Goal: Check status: Check status

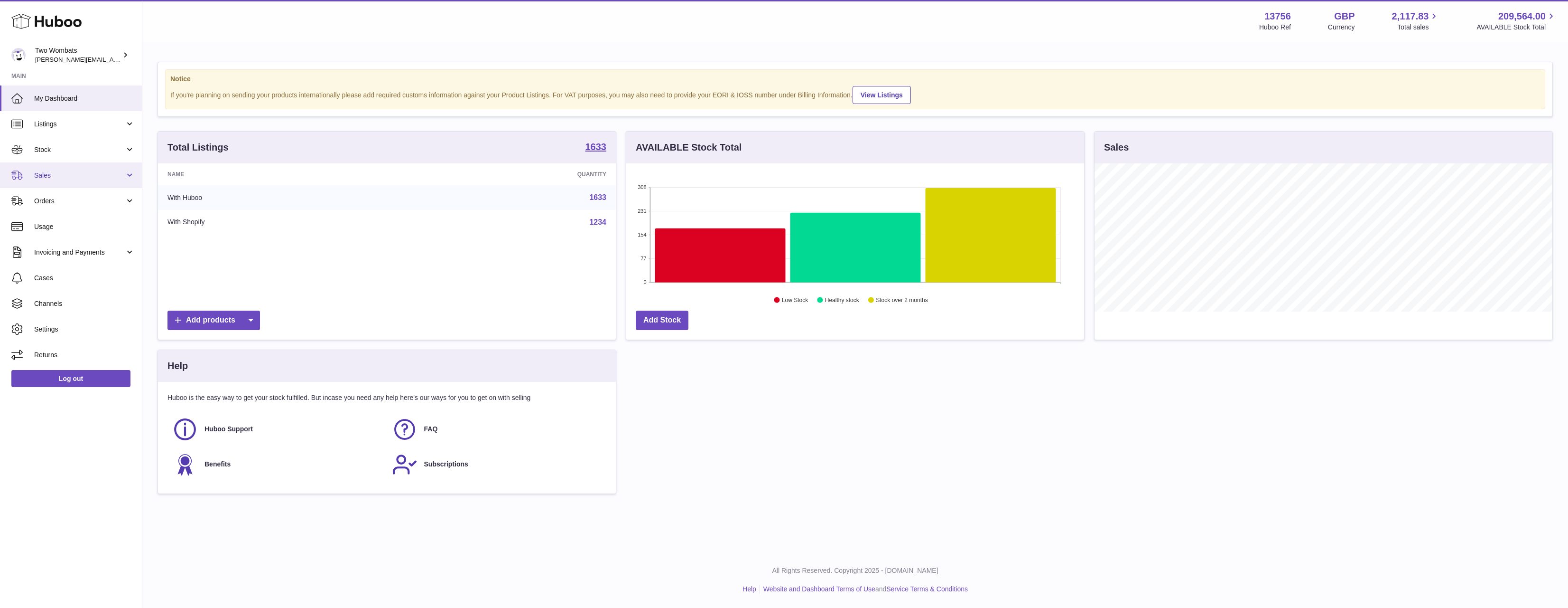
scroll to position [148, 458]
click at [98, 145] on span "Stock" at bounding box center [79, 150] width 90 height 9
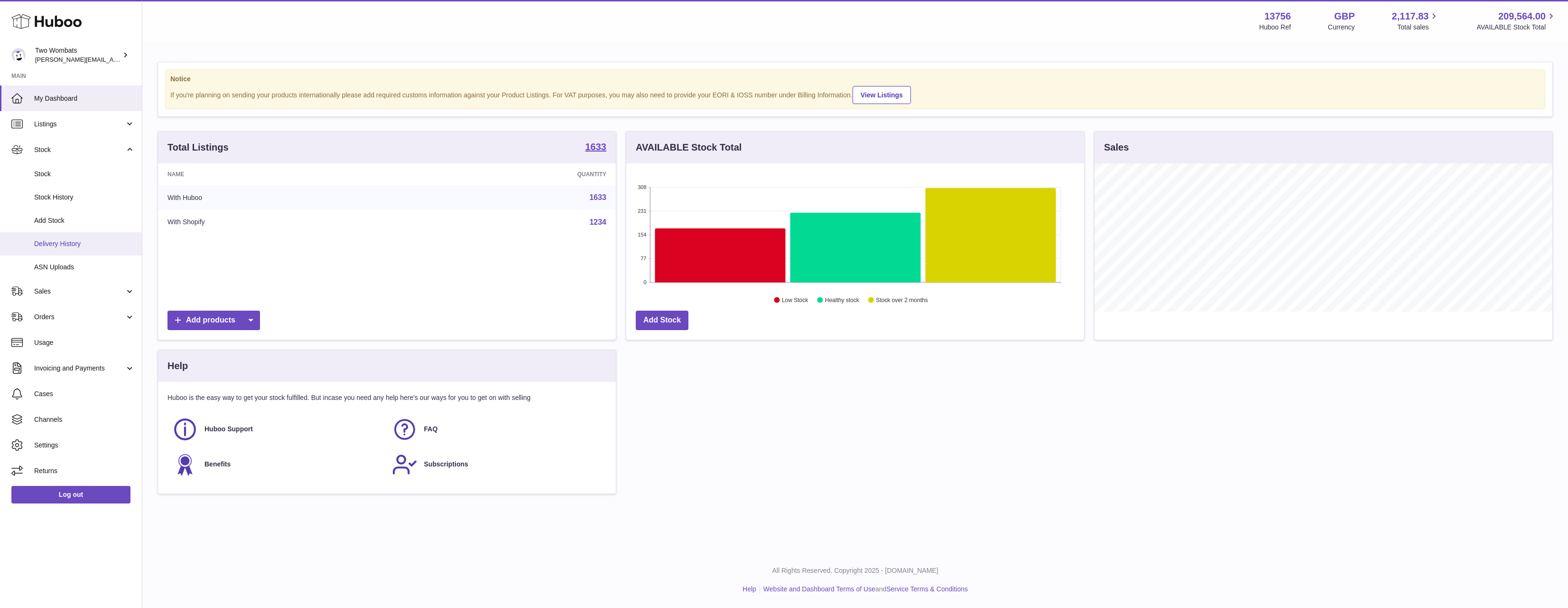
click at [79, 240] on span "Delivery History" at bounding box center [84, 244] width 101 height 9
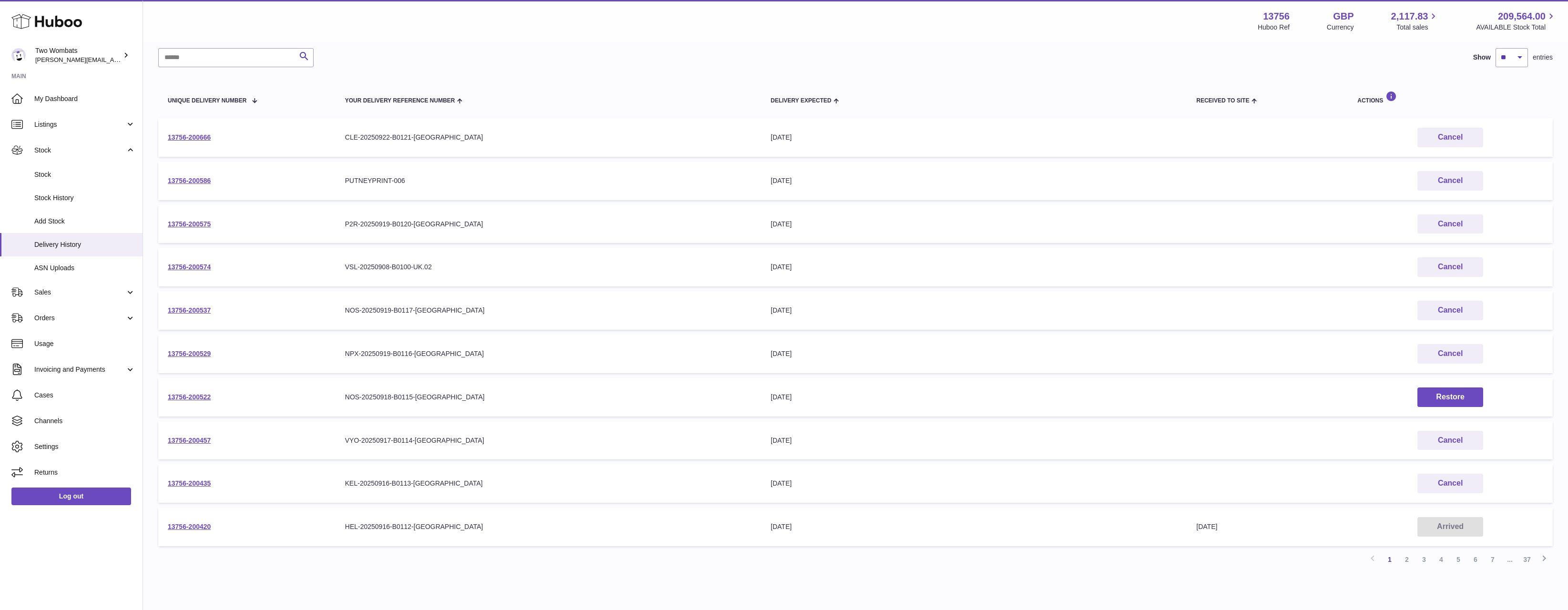
scroll to position [63, 0]
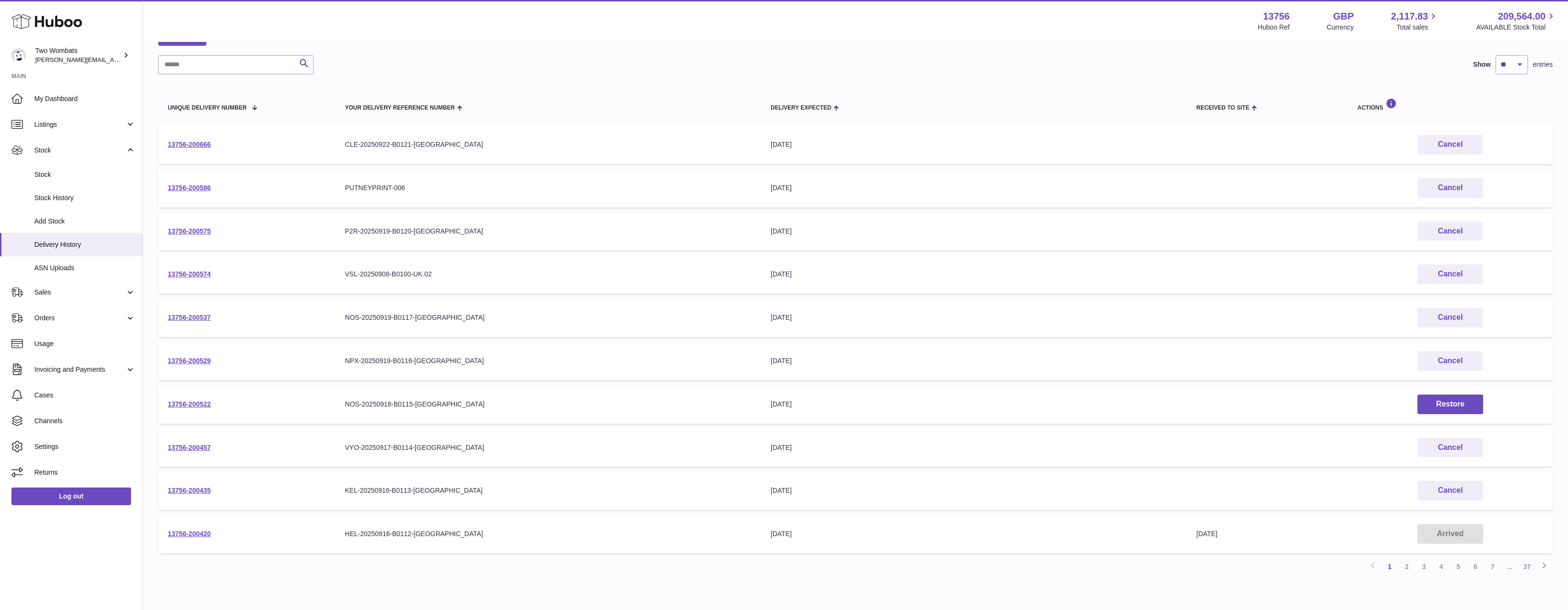
drag, startPoint x: 836, startPoint y: 315, endPoint x: 771, endPoint y: 313, distance: 65.0
click at [771, 313] on div "23rd Sep 2025" at bounding box center [974, 317] width 407 height 9
click at [1410, 558] on link "2" at bounding box center [1407, 566] width 17 height 17
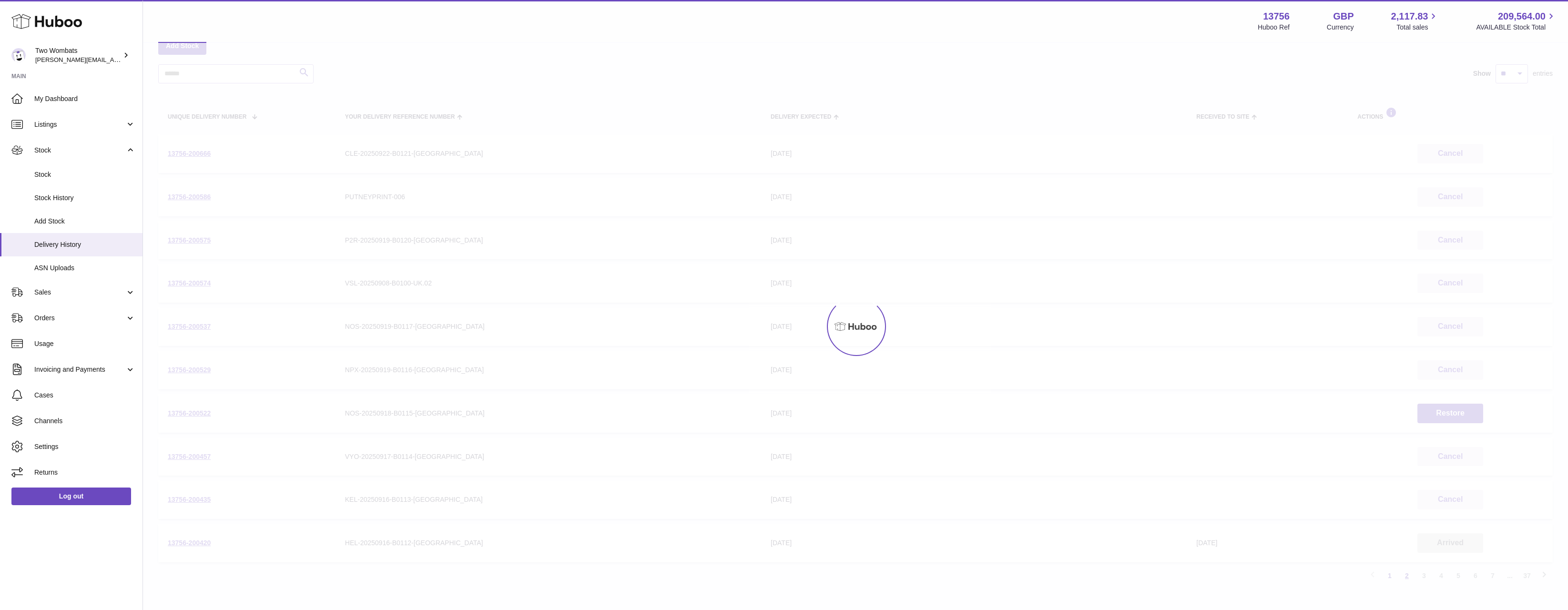
scroll to position [43, 0]
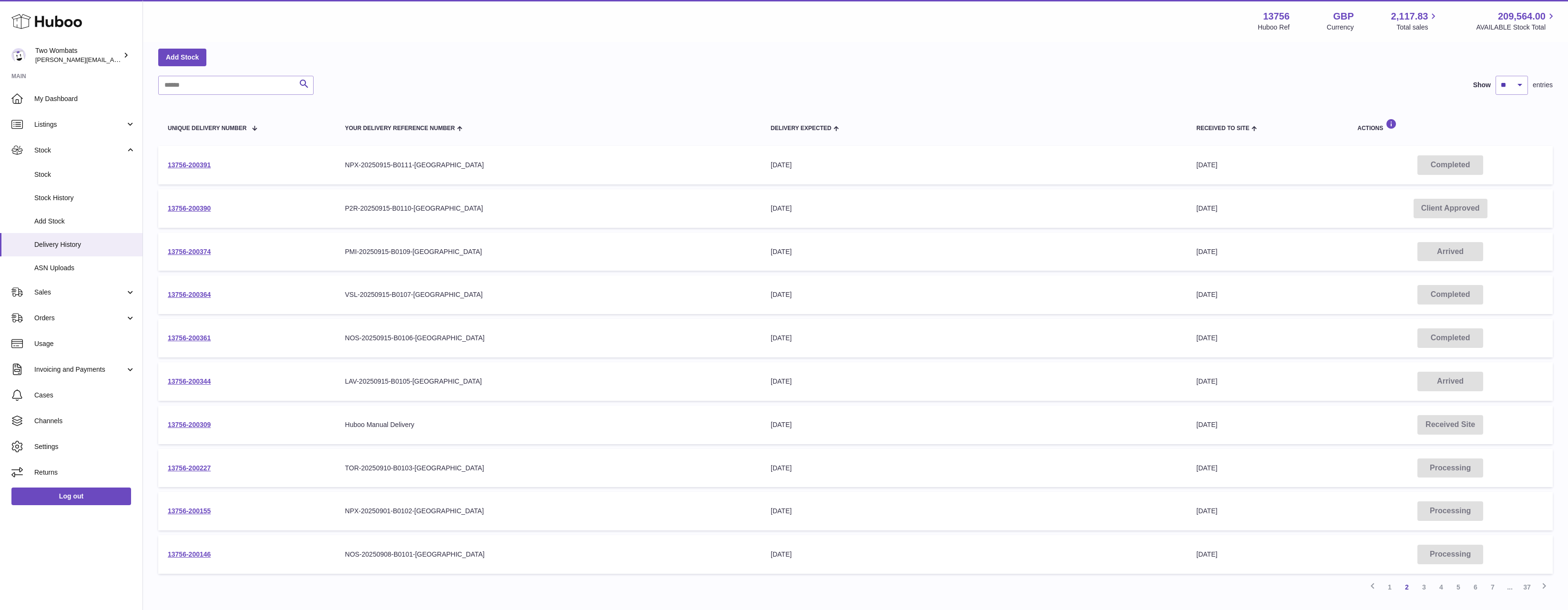
drag, startPoint x: 1277, startPoint y: 375, endPoint x: 1187, endPoint y: 373, distance: 90.0
click at [1187, 373] on td "Received to Site 18th Sep 2025" at bounding box center [1267, 381] width 161 height 38
drag, startPoint x: 1134, startPoint y: 417, endPoint x: 1112, endPoint y: 418, distance: 22.0
click at [1112, 418] on tr "13756-200309 Your Delivery Reference Number Huboo Manual Delivery Delivery Expe…" at bounding box center [855, 424] width 1394 height 38
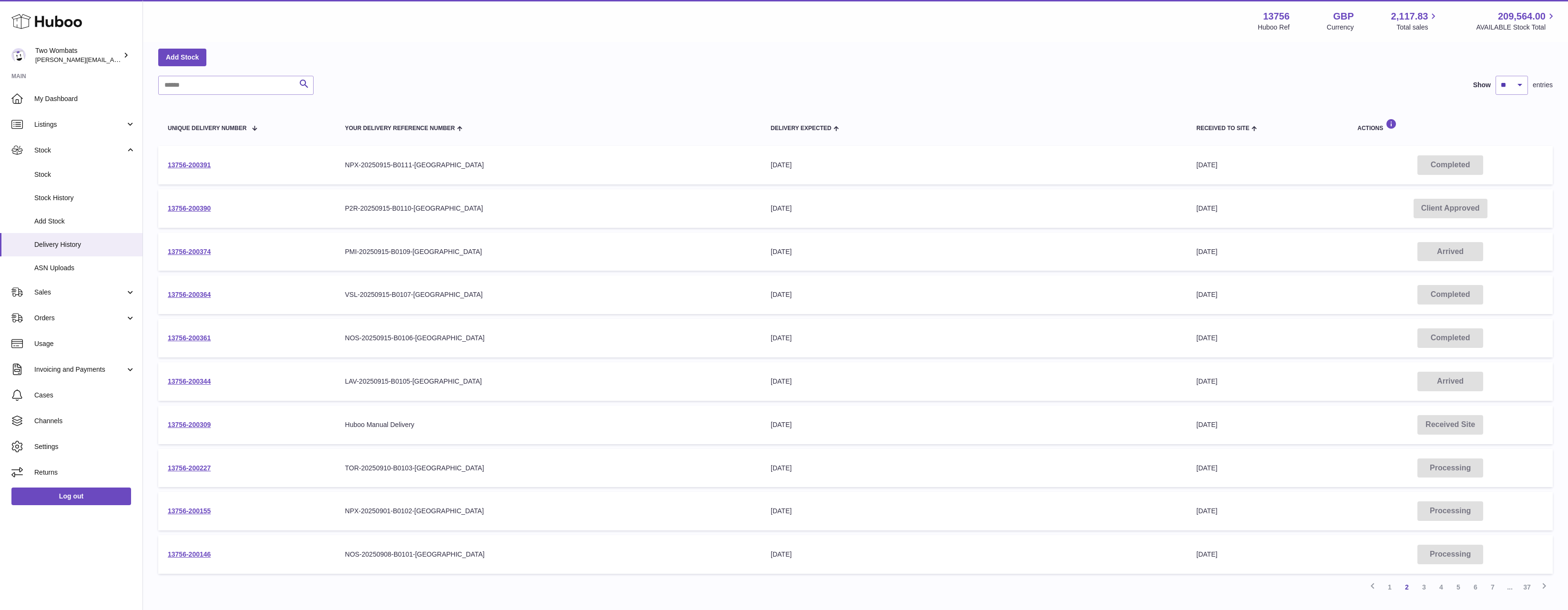
click at [1112, 418] on td "Delivery Expected 12th Sep 2025" at bounding box center [974, 424] width 425 height 38
drag, startPoint x: 1213, startPoint y: 422, endPoint x: 1267, endPoint y: 422, distance: 54.0
click at [1267, 422] on tr "13756-200309 Your Delivery Reference Number Huboo Manual Delivery Delivery Expe…" at bounding box center [855, 424] width 1394 height 38
drag, startPoint x: 1267, startPoint y: 422, endPoint x: 1294, endPoint y: 367, distance: 61.3
click at [1267, 422] on td "Received to Site 12th Sep 2025" at bounding box center [1267, 424] width 161 height 38
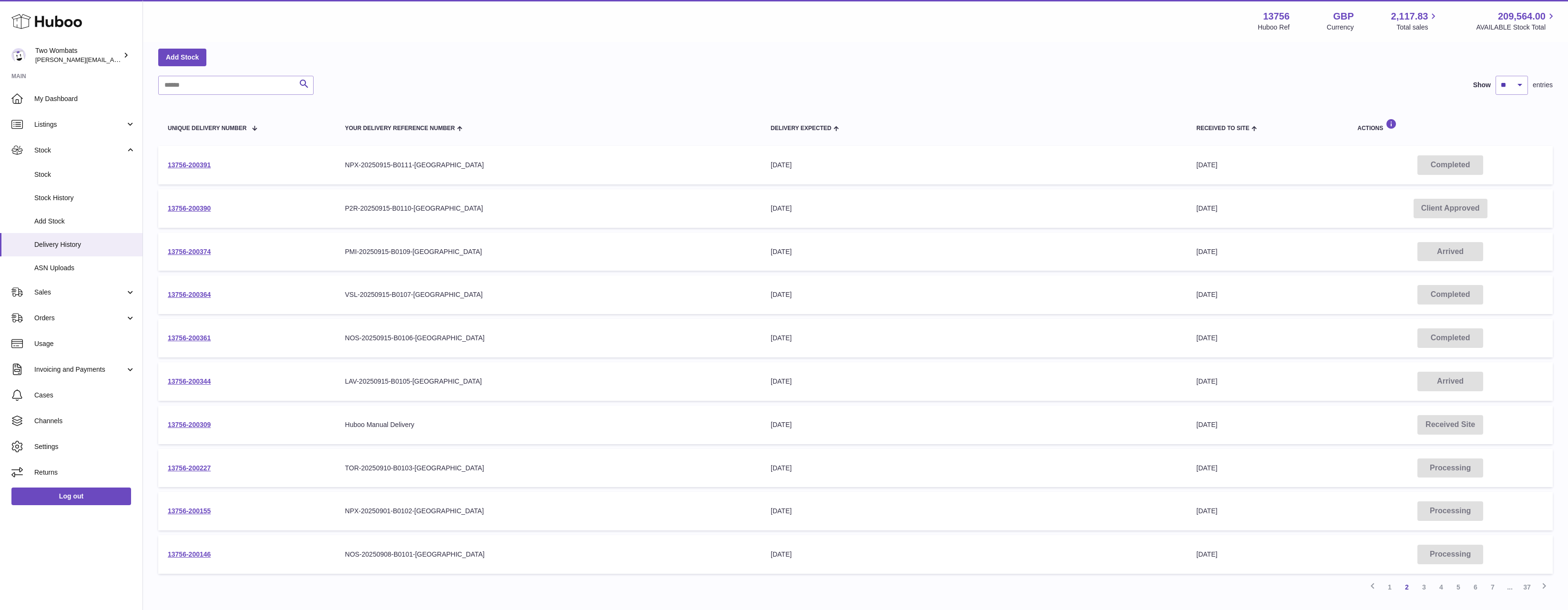
drag, startPoint x: 1294, startPoint y: 366, endPoint x: 1194, endPoint y: 212, distance: 183.6
click at [1194, 213] on tbody "13756-200391 Your Delivery Reference Number NPX-20250915-B0111-UK Delivery Expe…" at bounding box center [855, 360] width 1394 height 428
click at [1193, 211] on td "Received to Site 22nd Sep 2025" at bounding box center [1267, 208] width 161 height 38
drag, startPoint x: 1173, startPoint y: 164, endPoint x: 1262, endPoint y: 294, distance: 157.5
click at [1259, 267] on tbody "13756-200391 Your Delivery Reference Number NPX-20250915-B0111-UK Delivery Expe…" at bounding box center [855, 360] width 1394 height 428
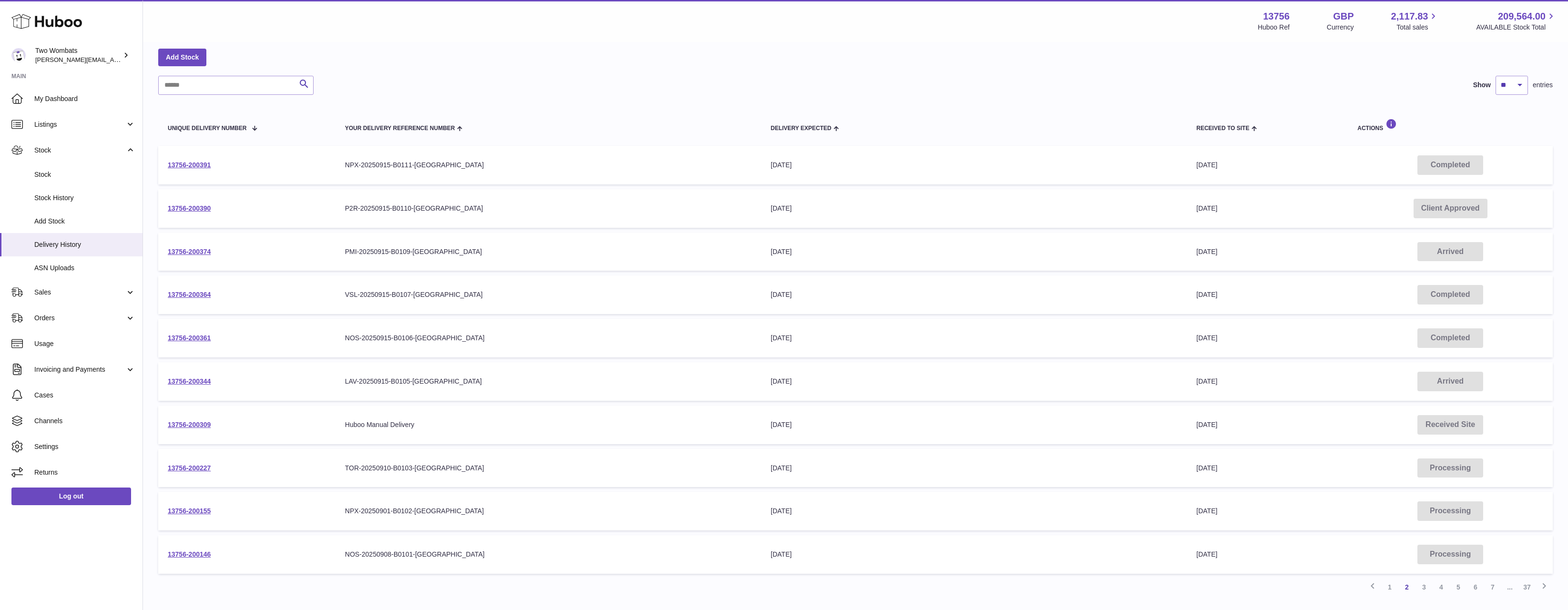
click at [1262, 305] on td "Received to Site 17th Sep 2025" at bounding box center [1267, 295] width 161 height 38
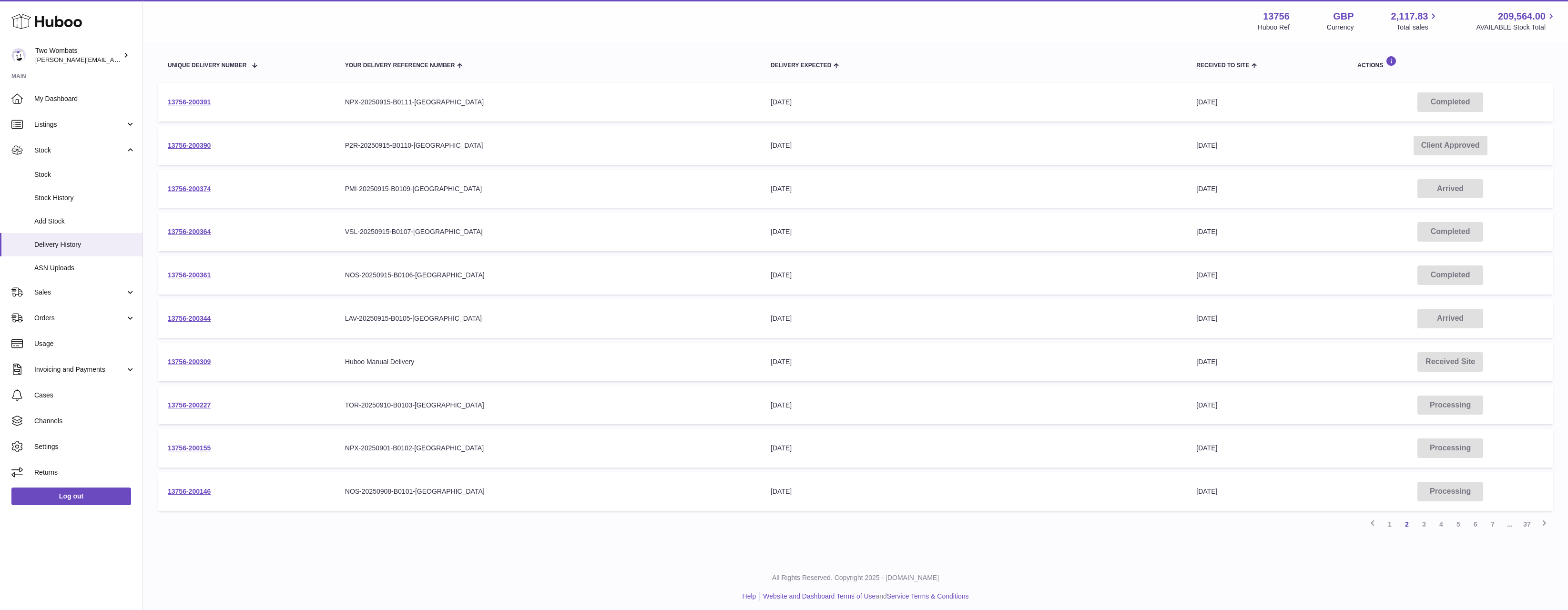
scroll to position [111, 0]
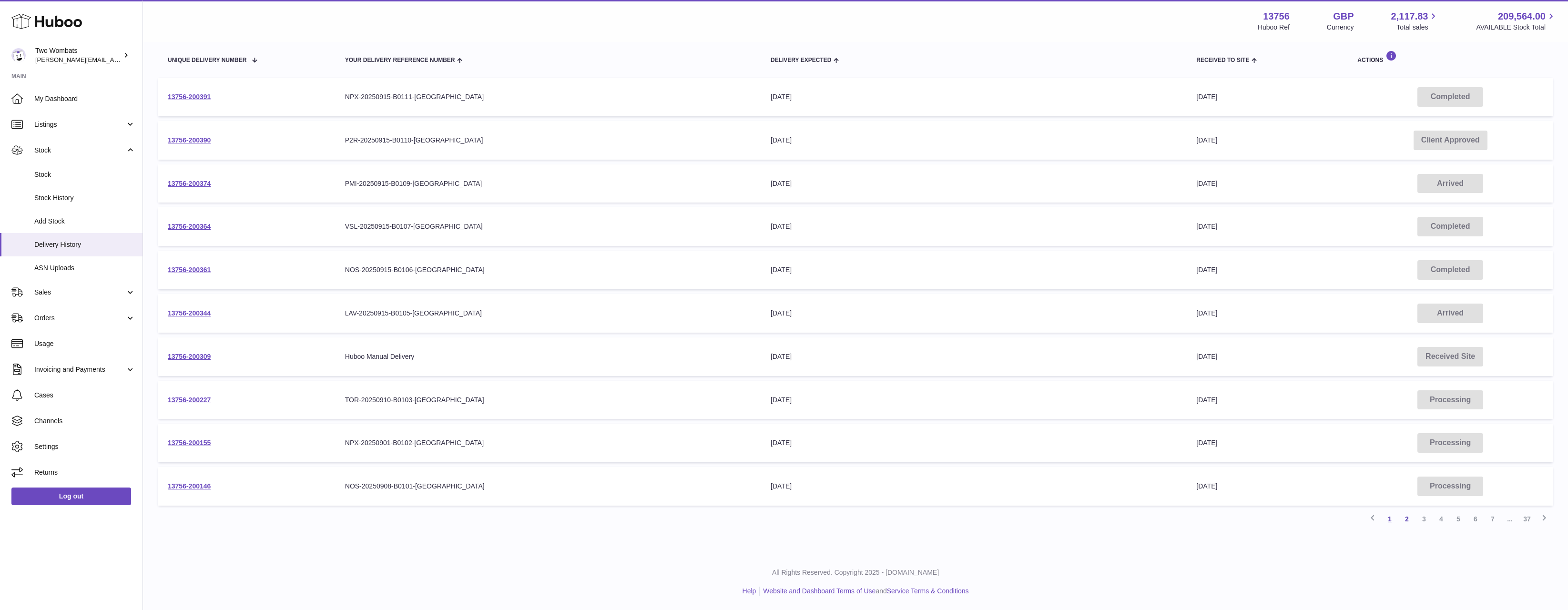
click at [1390, 519] on link "1" at bounding box center [1389, 519] width 17 height 17
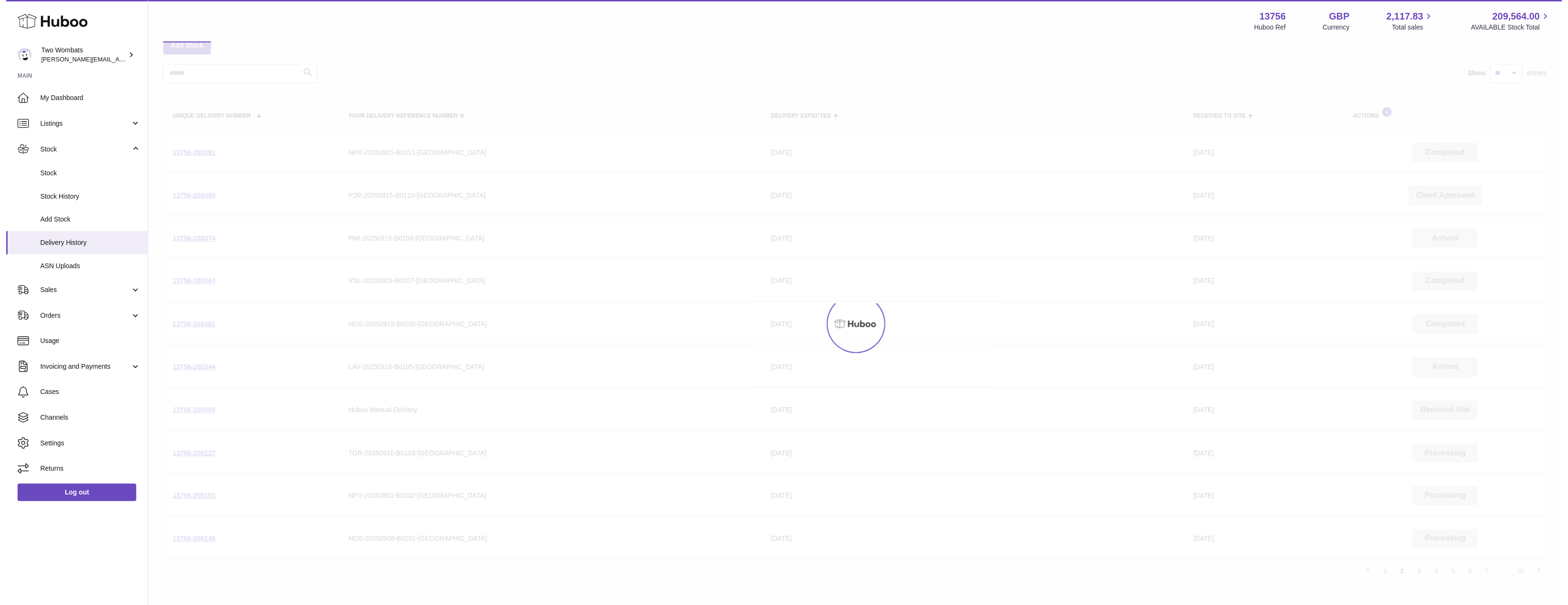
scroll to position [43, 0]
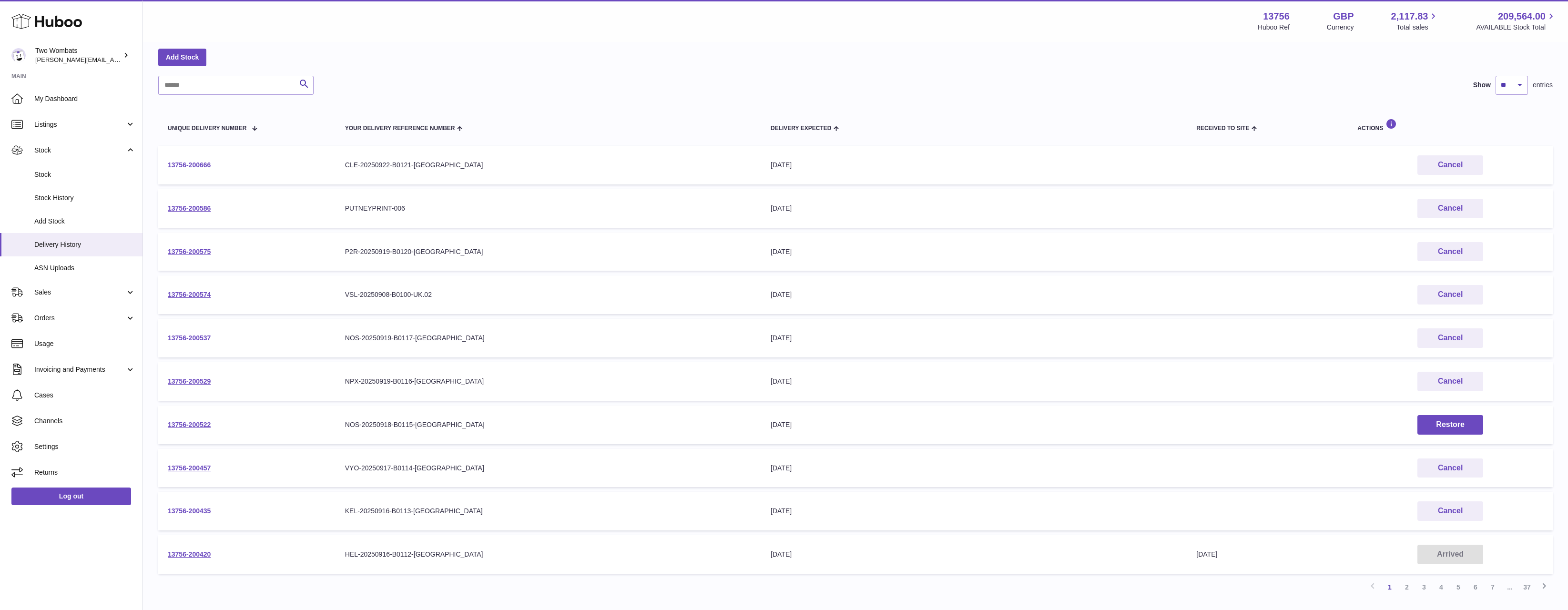
click at [189, 560] on td "13756-200420" at bounding box center [247, 554] width 177 height 38
click at [191, 558] on link "13756-200420" at bounding box center [189, 554] width 43 height 8
drag, startPoint x: 261, startPoint y: 507, endPoint x: 164, endPoint y: 516, distance: 97.4
click at [164, 516] on td "13756-200435" at bounding box center [247, 511] width 177 height 38
copy link "13756-200435"
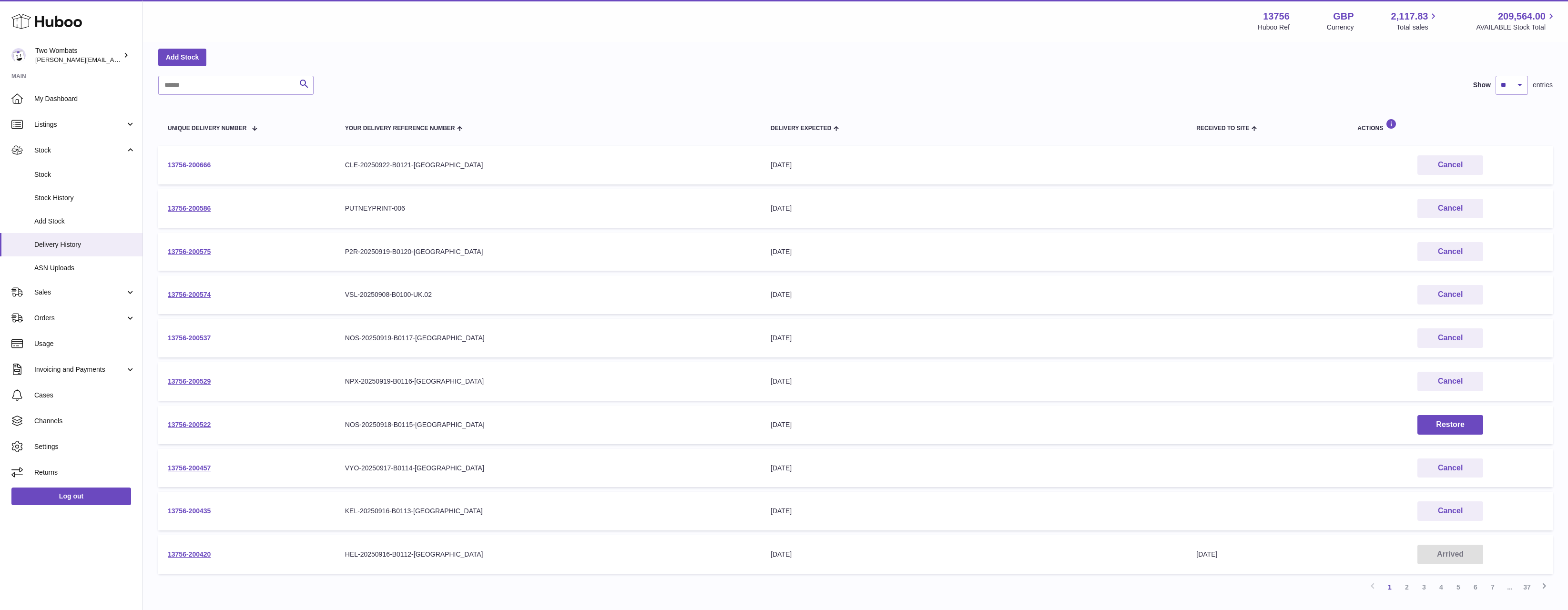
drag, startPoint x: 290, startPoint y: 345, endPoint x: 159, endPoint y: 341, distance: 131.1
click at [159, 341] on td "13756-200537" at bounding box center [247, 338] width 177 height 38
copy link "13756-200537"
click at [702, 62] on div "Add Stock" at bounding box center [855, 57] width 1394 height 17
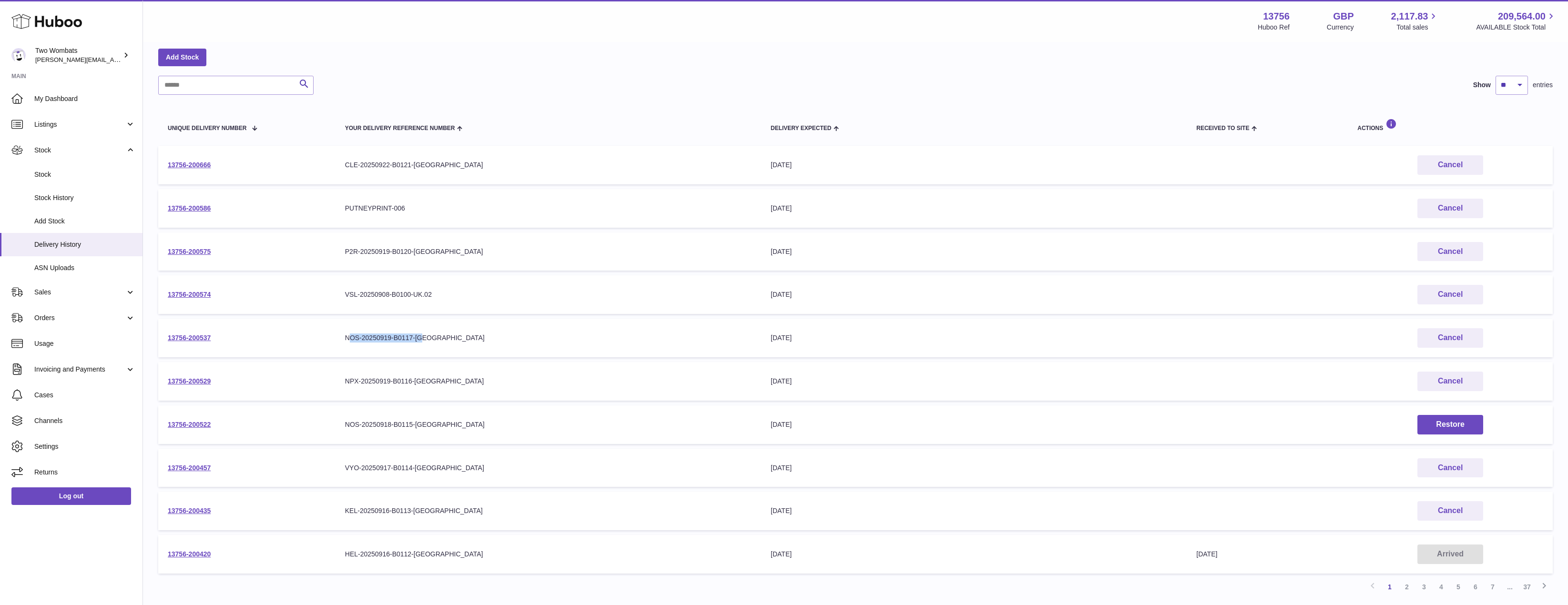
drag, startPoint x: 435, startPoint y: 343, endPoint x: 347, endPoint y: 342, distance: 88.0
click at [347, 342] on td "Your Delivery Reference Number NOS-20250919-B0117-UK" at bounding box center [548, 338] width 425 height 38
click at [343, 339] on td "Your Delivery Reference Number NOS-20250919-B0117-UK" at bounding box center [548, 338] width 425 height 38
drag, startPoint x: 343, startPoint y: 339, endPoint x: 514, endPoint y: 341, distance: 171.0
click at [514, 341] on td "Your Delivery Reference Number NOS-20250919-B0117-UK" at bounding box center [548, 338] width 425 height 38
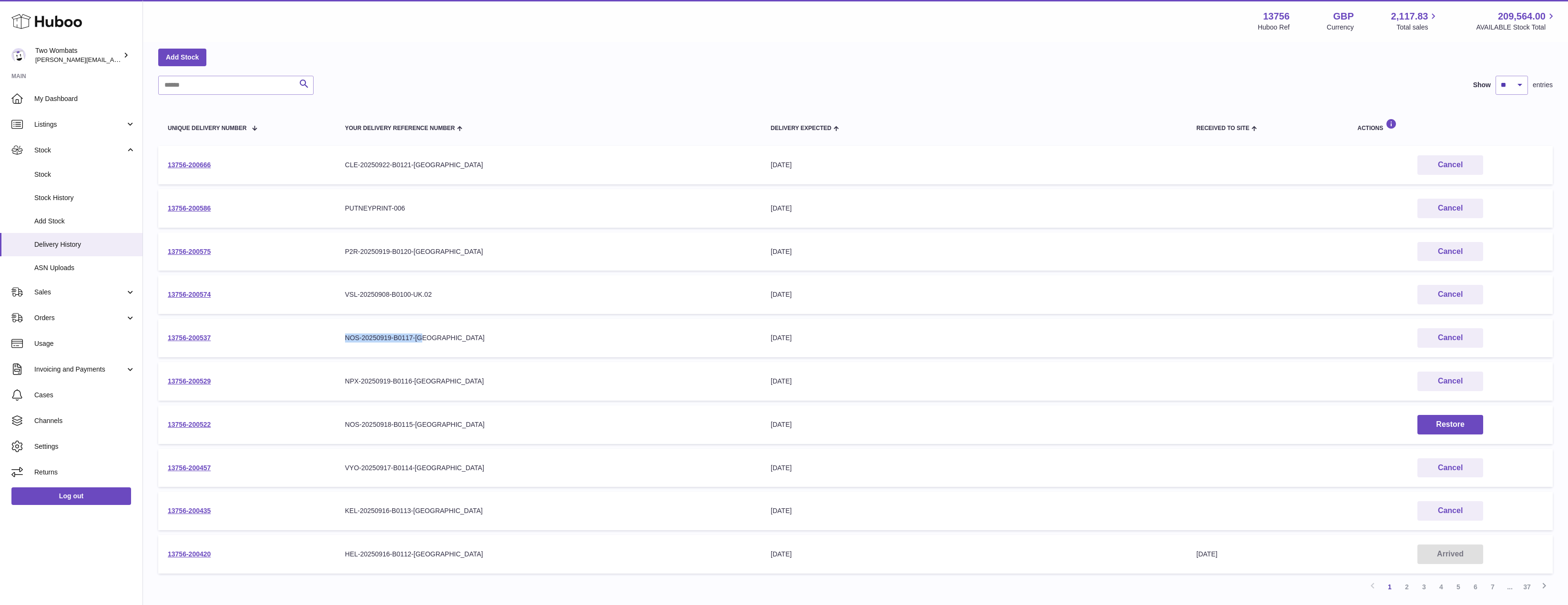
click at [514, 341] on div "NOS-20250919-B0117-UK" at bounding box center [549, 338] width 407 height 9
drag, startPoint x: 790, startPoint y: 334, endPoint x: 894, endPoint y: 338, distance: 104.1
click at [894, 338] on div "23rd Sep 2025" at bounding box center [974, 338] width 407 height 9
drag, startPoint x: 823, startPoint y: 342, endPoint x: 759, endPoint y: 339, distance: 64.1
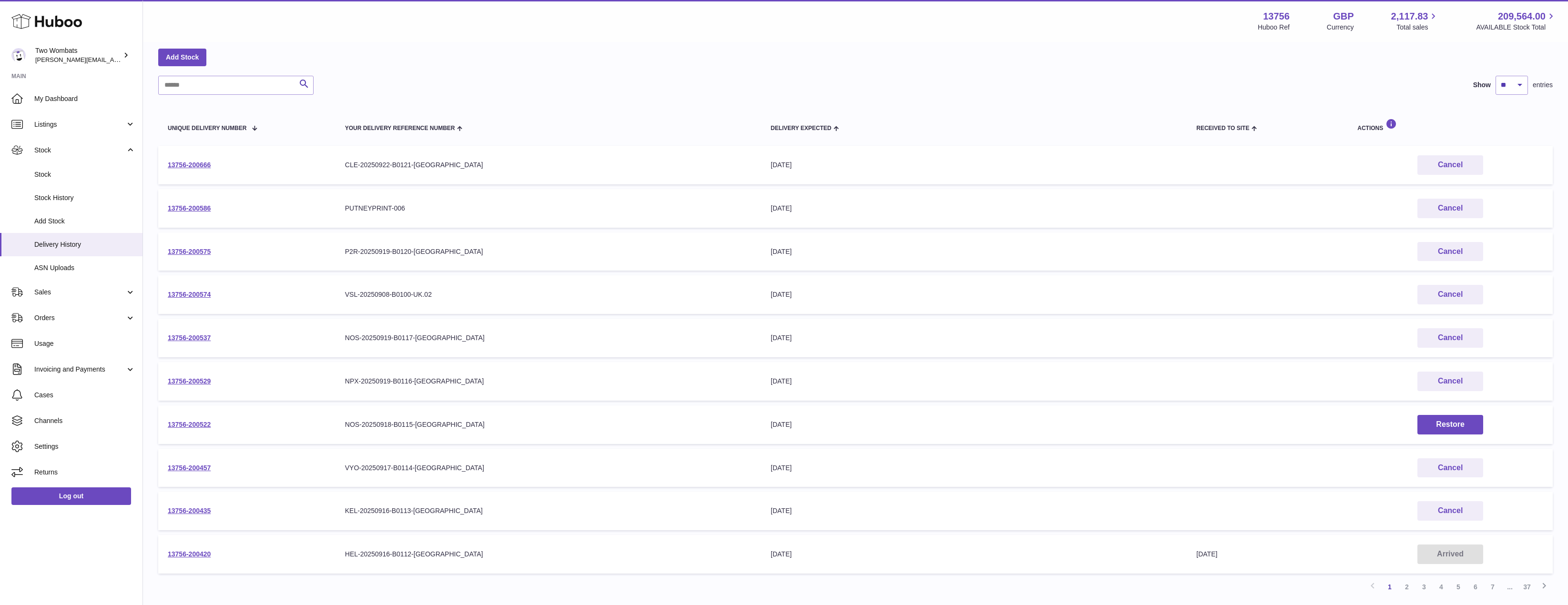
click at [759, 339] on tr "13756-200537 Your Delivery Reference Number NOS-20250919-B0117-UK Delivery Expe…" at bounding box center [855, 338] width 1394 height 38
click at [759, 339] on td "Your Delivery Reference Number NOS-20250919-B0117-UK" at bounding box center [548, 338] width 425 height 38
drag, startPoint x: 759, startPoint y: 339, endPoint x: 831, endPoint y: 339, distance: 72.0
click at [831, 339] on tr "13756-200537 Your Delivery Reference Number NOS-20250919-B0117-UK Delivery Expe…" at bounding box center [855, 338] width 1394 height 38
click at [831, 339] on div "23rd Sep 2025" at bounding box center [974, 338] width 407 height 9
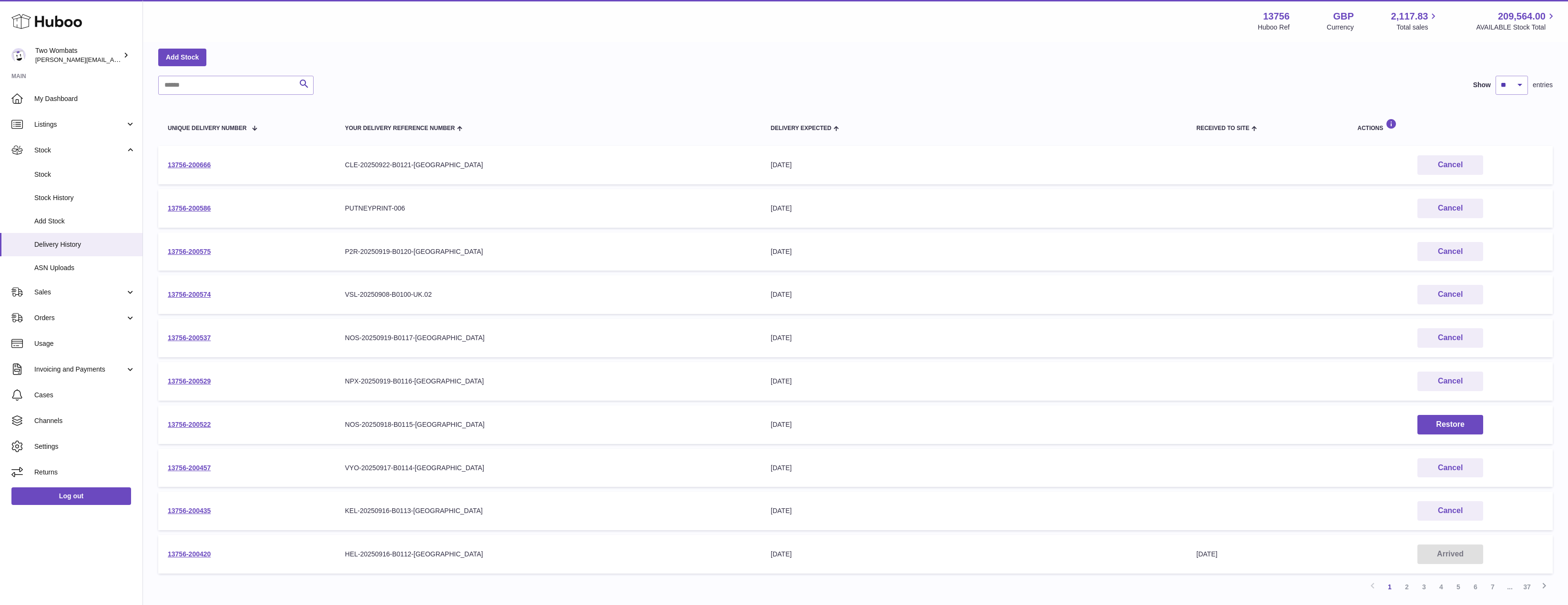
drag, startPoint x: 831, startPoint y: 339, endPoint x: 723, endPoint y: 342, distance: 108.0
click at [723, 342] on tr "13756-200537 Your Delivery Reference Number NOS-20250919-B0117-UK Delivery Expe…" at bounding box center [855, 338] width 1394 height 38
click at [723, 342] on div "NOS-20250919-B0117-UK" at bounding box center [549, 338] width 407 height 9
drag, startPoint x: 757, startPoint y: 349, endPoint x: 864, endPoint y: 353, distance: 107.1
click at [864, 353] on tr "13756-200537 Your Delivery Reference Number NOS-20250919-B0117-UK Delivery Expe…" at bounding box center [855, 338] width 1394 height 38
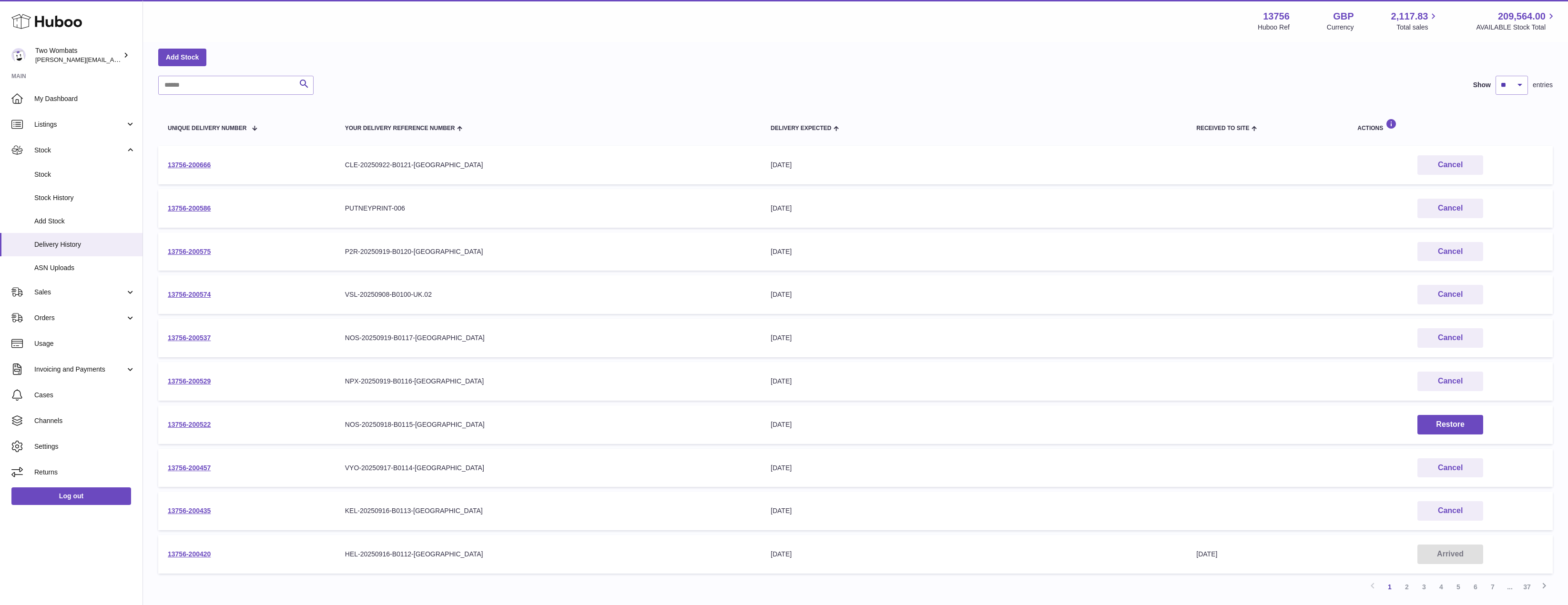
click at [864, 353] on td "Delivery Expected 23rd Sep 2025" at bounding box center [974, 338] width 425 height 38
drag, startPoint x: 864, startPoint y: 353, endPoint x: 697, endPoint y: 353, distance: 167.0
click at [697, 353] on tr "13756-200537 Your Delivery Reference Number NOS-20250919-B0117-UK Delivery Expe…" at bounding box center [855, 338] width 1394 height 38
click at [696, 353] on td "Your Delivery Reference Number NOS-20250919-B0117-UK" at bounding box center [548, 338] width 425 height 38
drag, startPoint x: 830, startPoint y: 354, endPoint x: 1014, endPoint y: 341, distance: 184.5
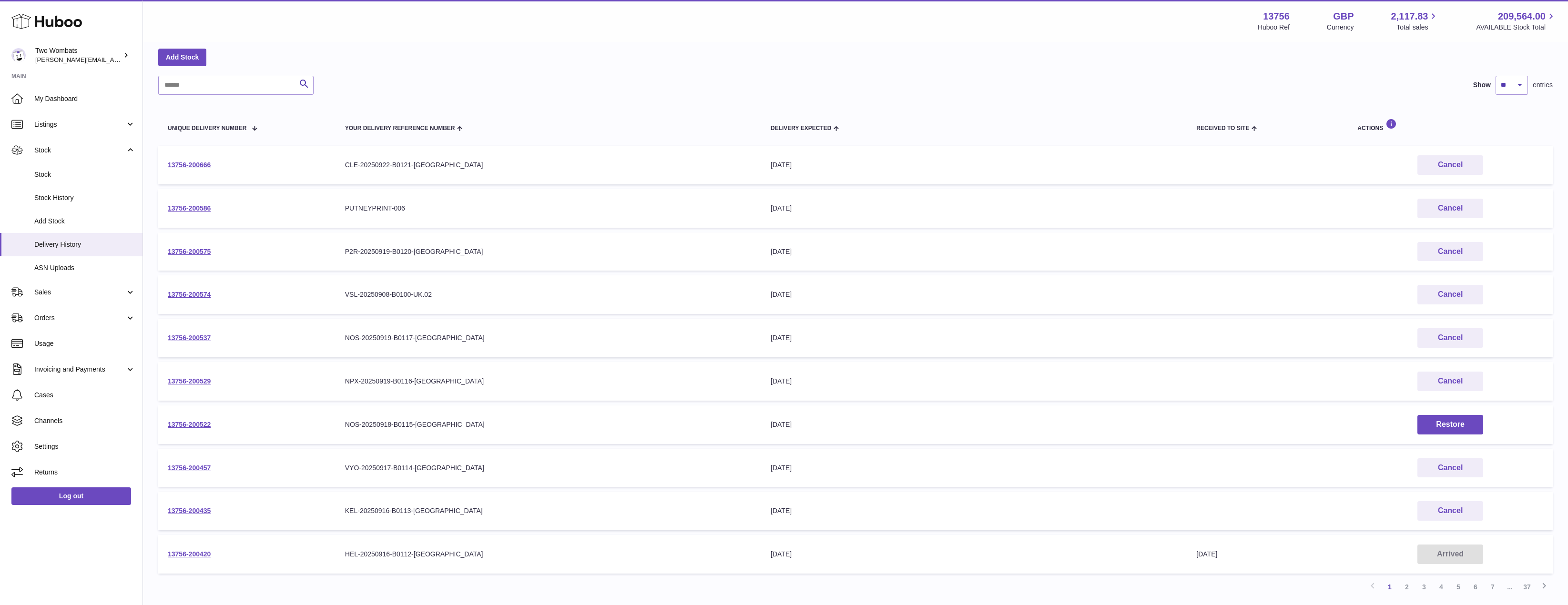
click at [1014, 341] on tr "13756-200537 Your Delivery Reference Number NOS-20250919-B0117-UK Delivery Expe…" at bounding box center [855, 338] width 1394 height 38
click at [1014, 341] on div "23rd Sep 2025" at bounding box center [974, 338] width 407 height 9
drag, startPoint x: 943, startPoint y: 342, endPoint x: 642, endPoint y: 342, distance: 301.0
click at [642, 342] on tr "13756-200537 Your Delivery Reference Number NOS-20250919-B0117-UK Delivery Expe…" at bounding box center [855, 338] width 1394 height 38
click at [642, 342] on td "Your Delivery Reference Number NOS-20250919-B0117-UK" at bounding box center [548, 338] width 425 height 38
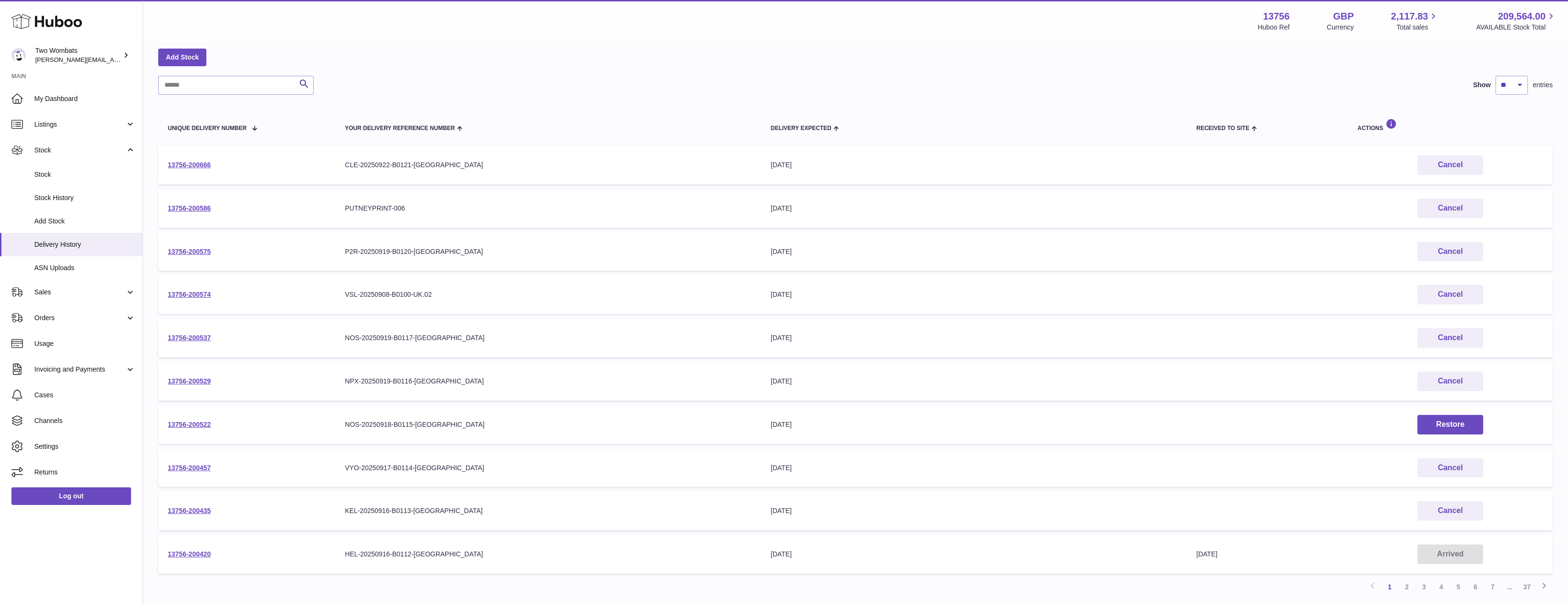
drag, startPoint x: 642, startPoint y: 342, endPoint x: 902, endPoint y: 338, distance: 260.0
click at [902, 338] on tr "13756-200537 Your Delivery Reference Number NOS-20250919-B0117-UK Delivery Expe…" at bounding box center [855, 338] width 1394 height 38
click at [902, 338] on div "23rd Sep 2025" at bounding box center [974, 338] width 407 height 9
drag, startPoint x: 455, startPoint y: 341, endPoint x: 297, endPoint y: 353, distance: 158.5
click at [297, 353] on tr "13756-200537 Your Delivery Reference Number NOS-20250919-B0117-UK Delivery Expe…" at bounding box center [855, 338] width 1394 height 38
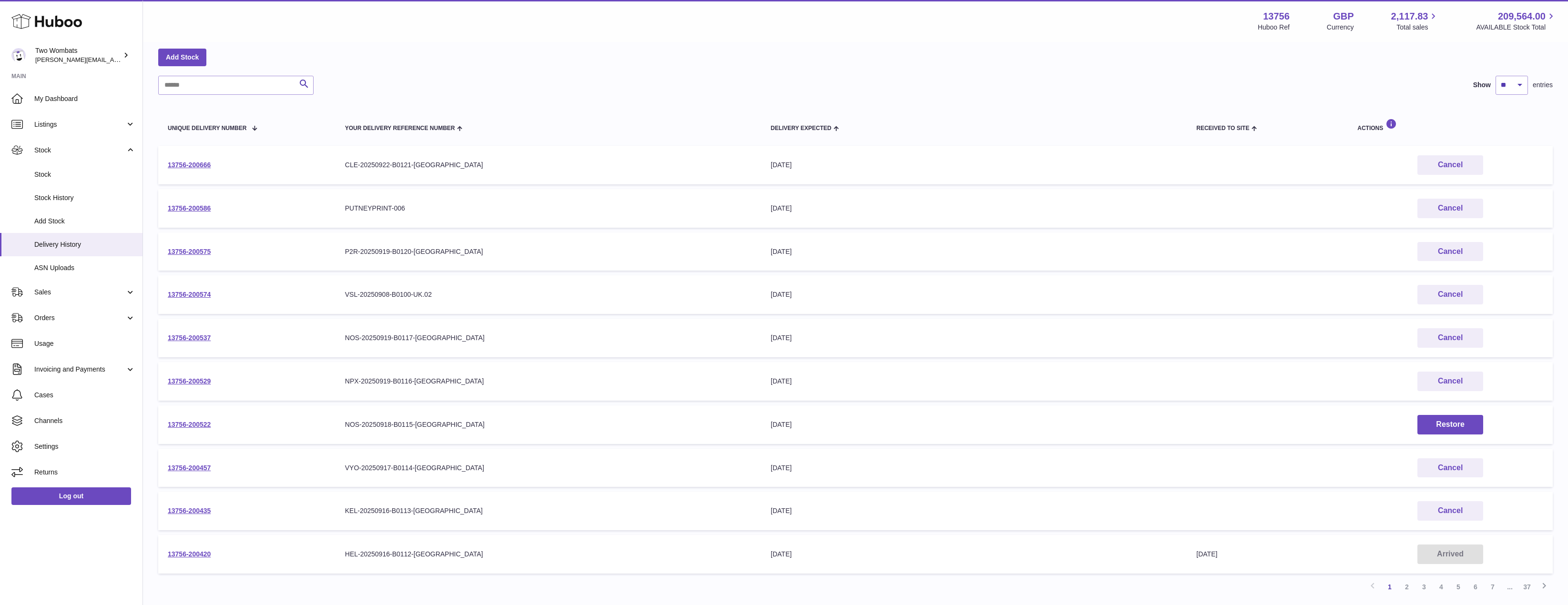
click at [533, 371] on td "Your Delivery Reference Number NPX-20250919-B0116-UK" at bounding box center [548, 381] width 425 height 38
drag, startPoint x: 439, startPoint y: 504, endPoint x: 329, endPoint y: 503, distance: 110.0
click at [329, 503] on tr "13756-200435 Your Delivery Reference Number KEL-20250916-B0113-UK Delivery Expe…" at bounding box center [855, 511] width 1394 height 38
click at [332, 511] on td "13756-200435" at bounding box center [247, 511] width 177 height 38
drag, startPoint x: 332, startPoint y: 511, endPoint x: 447, endPoint y: 511, distance: 115.0
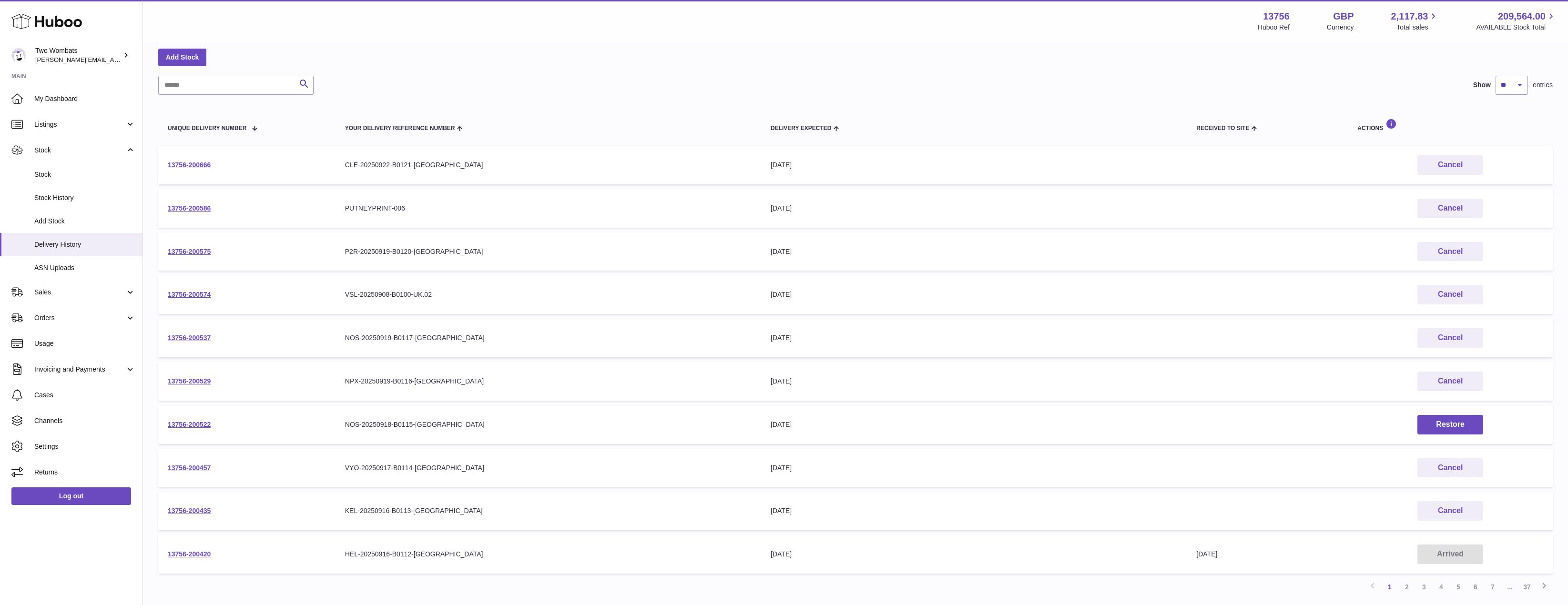
click at [447, 511] on tr "13756-200435 Your Delivery Reference Number KEL-20250916-B0113-UK Delivery Expe…" at bounding box center [855, 511] width 1394 height 38
click at [447, 511] on div "KEL-20250916-B0113-UK" at bounding box center [549, 511] width 407 height 9
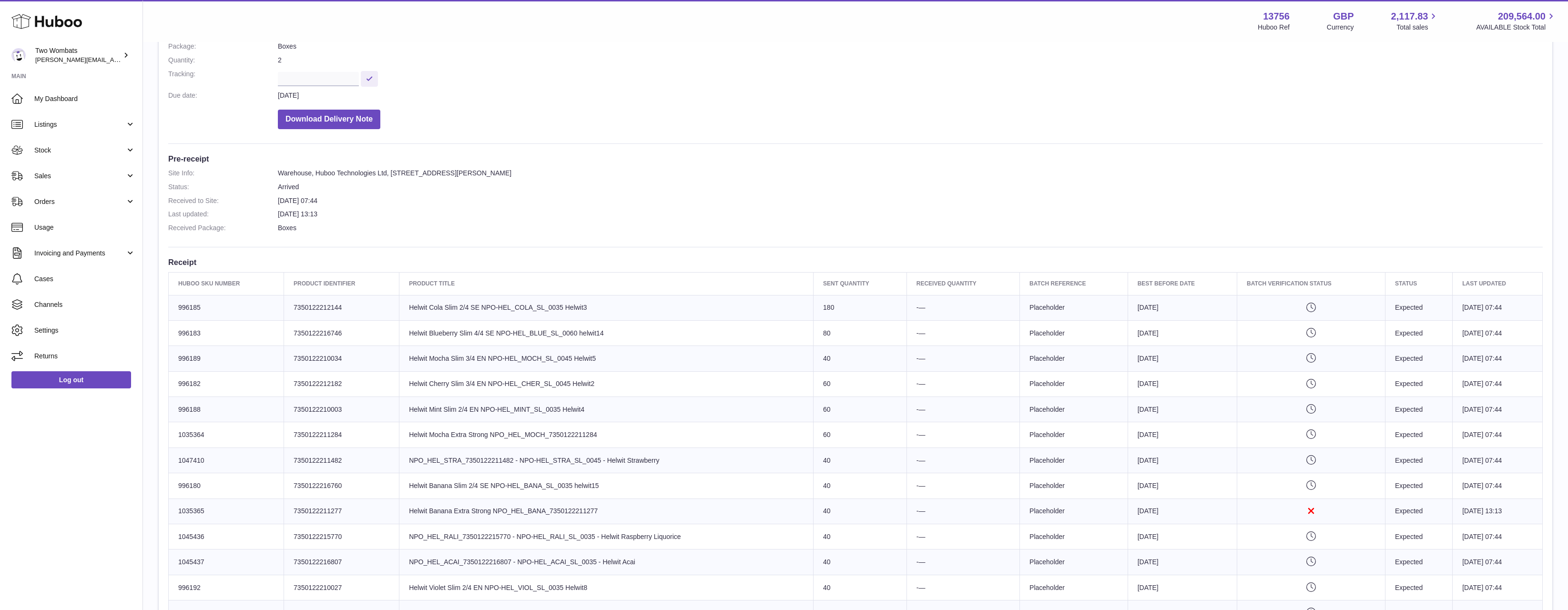
scroll to position [143, 0]
